Goal: Information Seeking & Learning: Check status

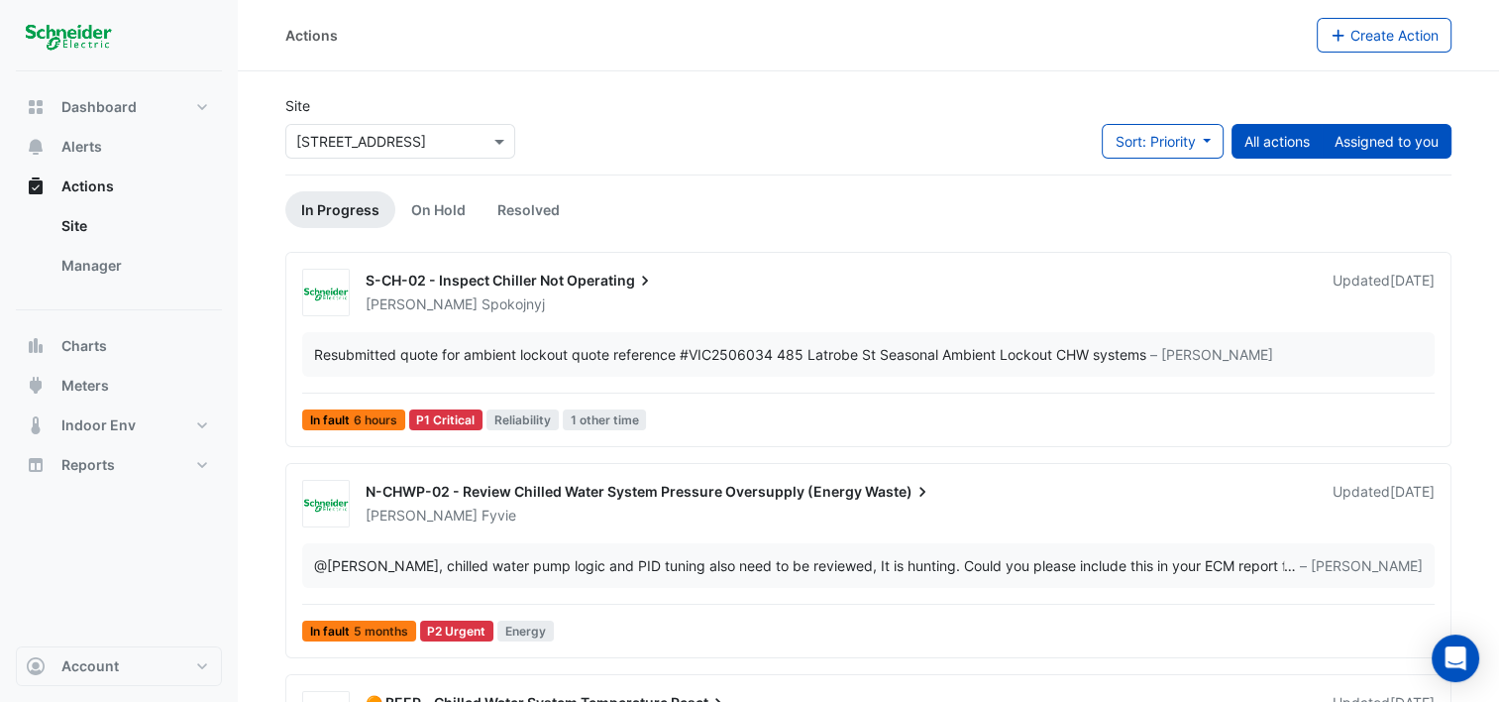
click at [1356, 138] on button "Assigned to you" at bounding box center [1387, 141] width 130 height 35
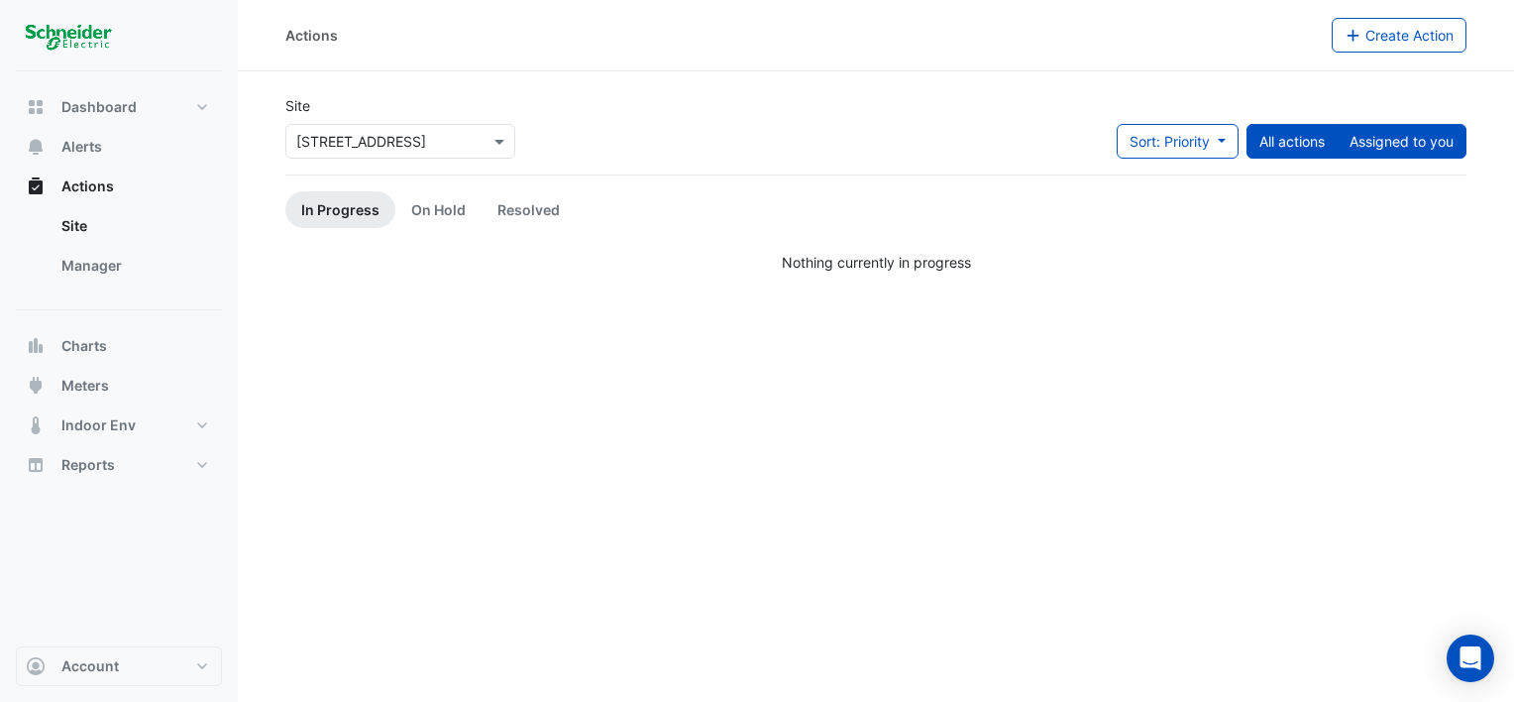
click at [1290, 139] on button "All actions" at bounding box center [1292, 141] width 91 height 35
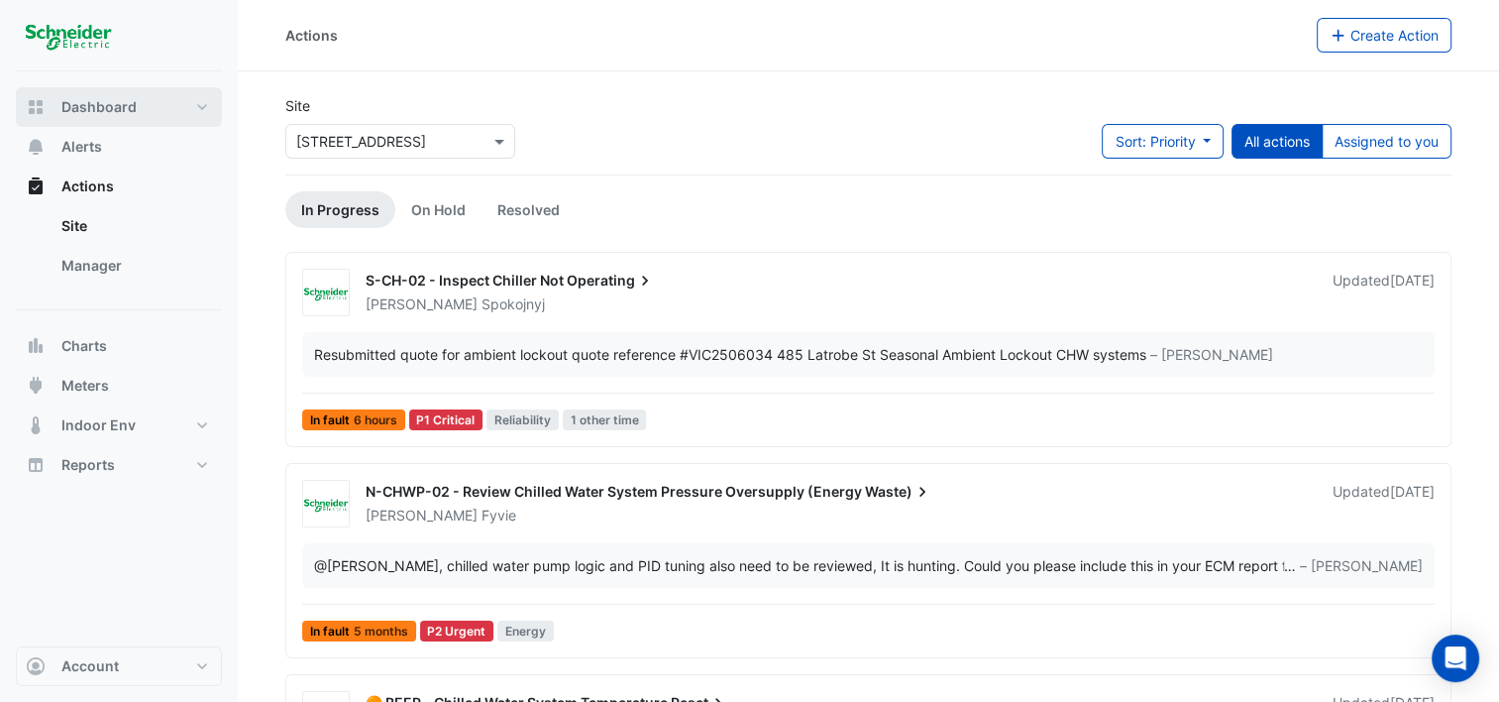
click at [157, 114] on button "Dashboard" at bounding box center [119, 107] width 206 height 40
select select "***"
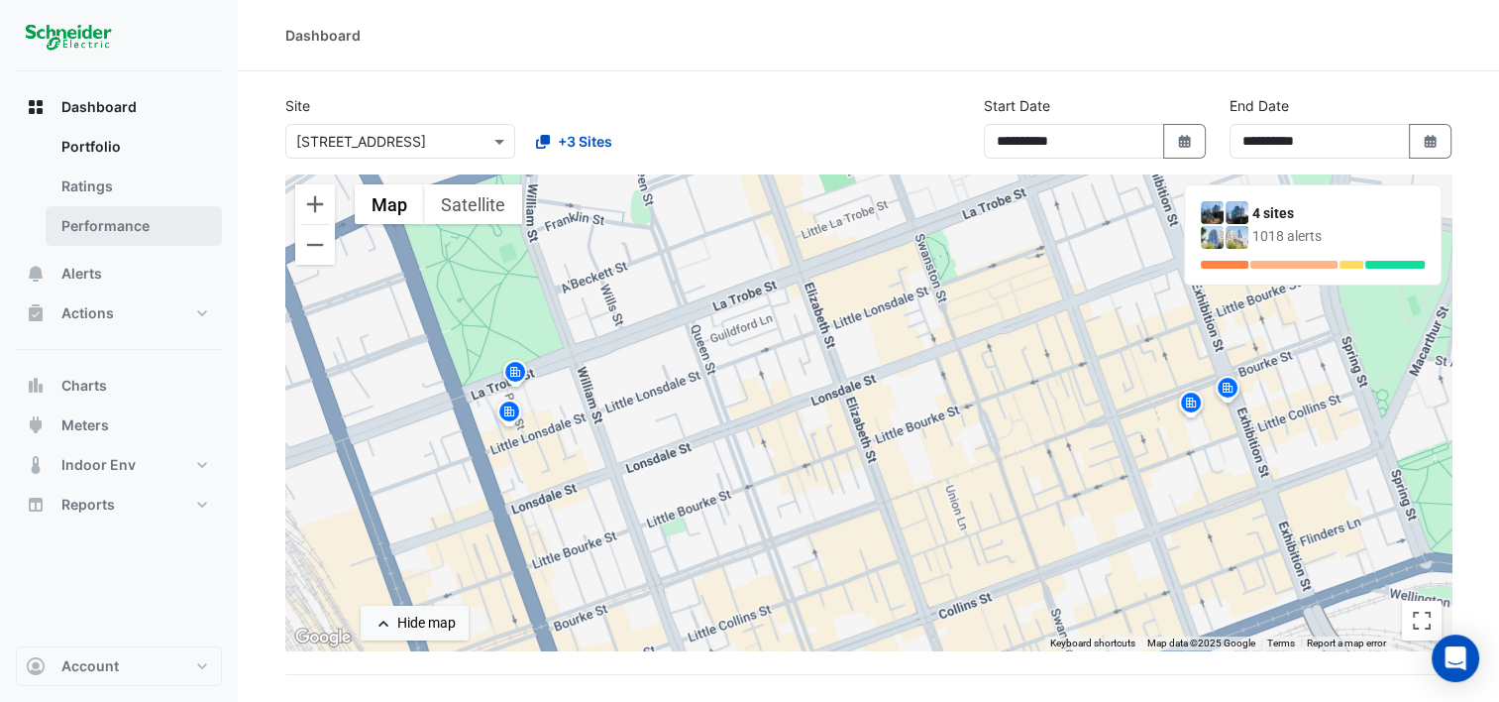
click at [136, 225] on link "Performance" at bounding box center [134, 226] width 176 height 40
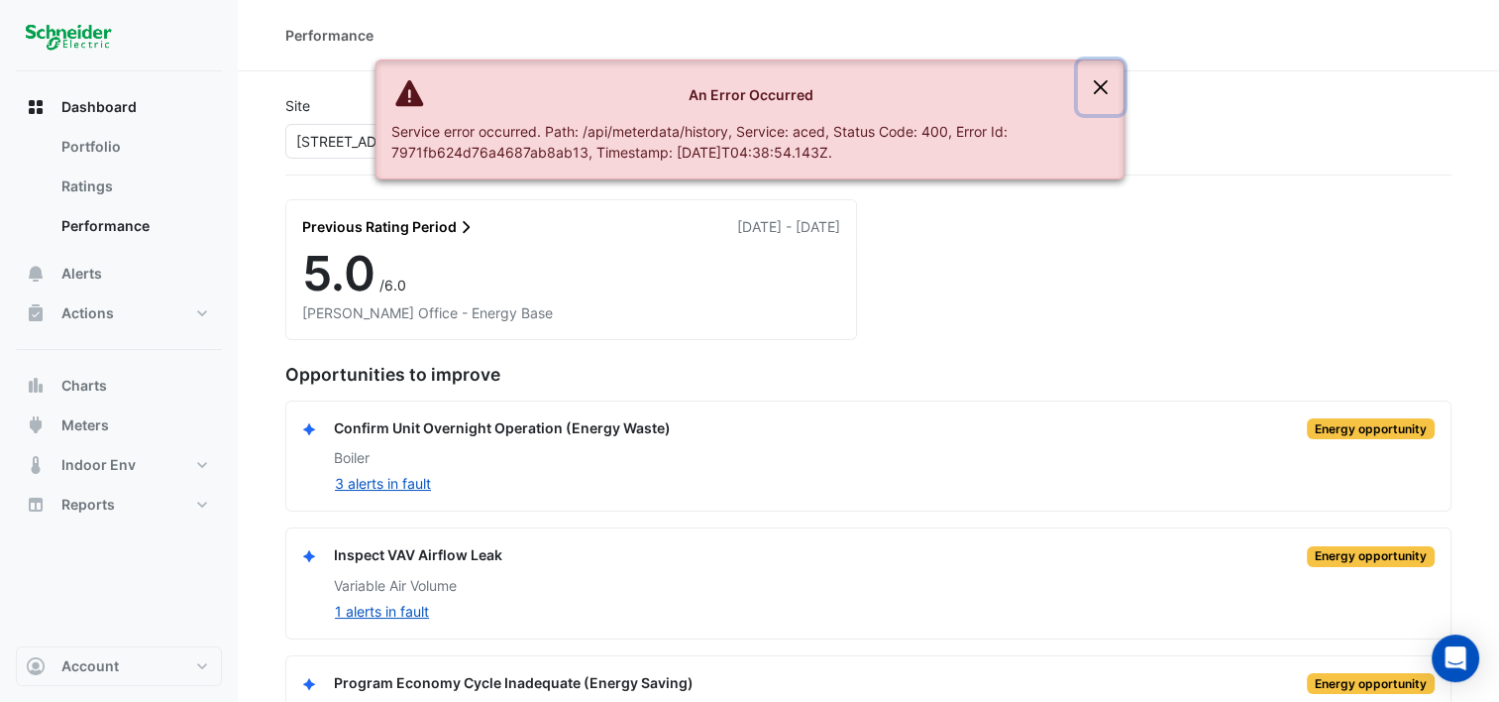
click at [1097, 88] on button "Close" at bounding box center [1101, 87] width 46 height 54
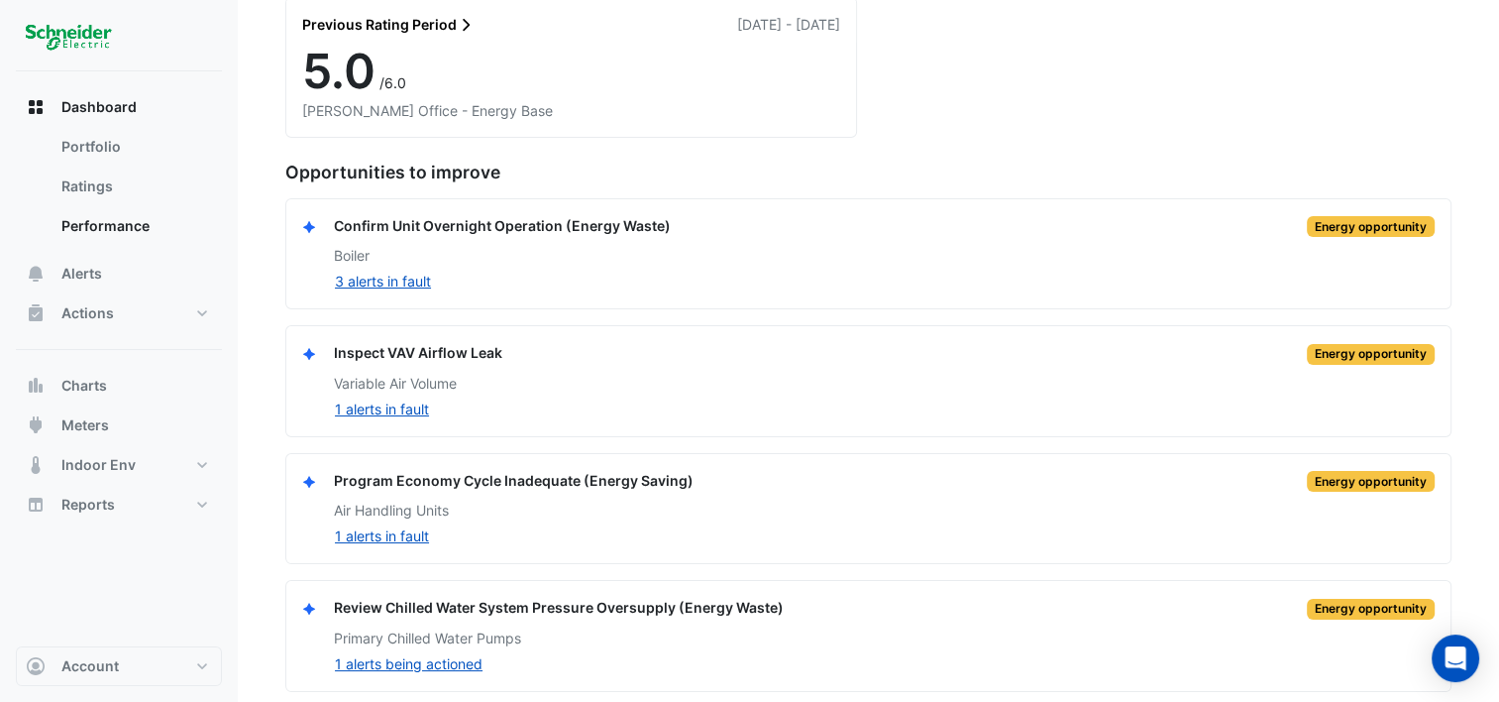
scroll to position [206, 0]
